Goal: Complete application form

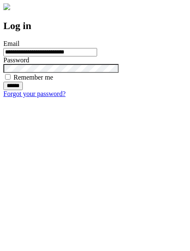
type input "**********"
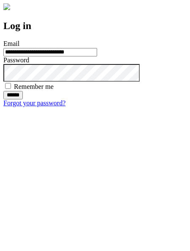
click at [23, 99] on input "******" at bounding box center [12, 95] width 19 height 8
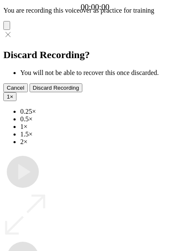
type input "**********"
